Goal: Entertainment & Leisure: Consume media (video, audio)

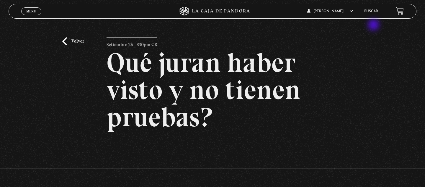
scroll to position [108, 0]
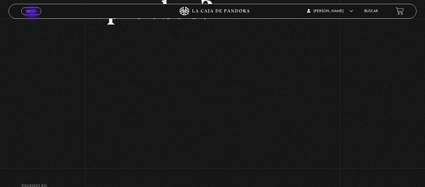
click at [33, 14] on span "Cerrar" at bounding box center [32, 16] width 14 height 4
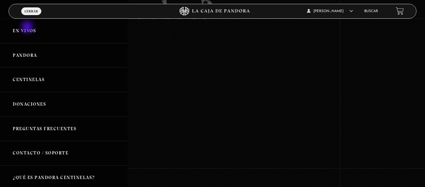
click at [28, 27] on link "En vivos" at bounding box center [64, 31] width 128 height 25
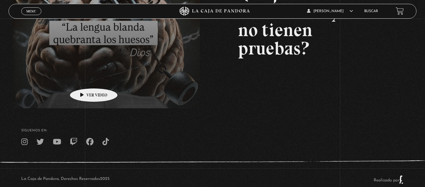
scroll to position [133, 0]
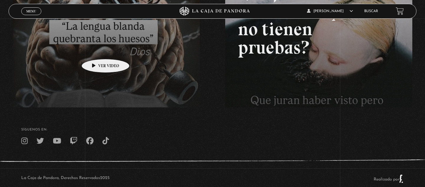
click at [96, 50] on link at bounding box center [225, 51] width 425 height 187
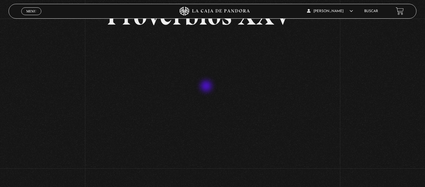
scroll to position [49, 0]
